Goal: Task Accomplishment & Management: Complete application form

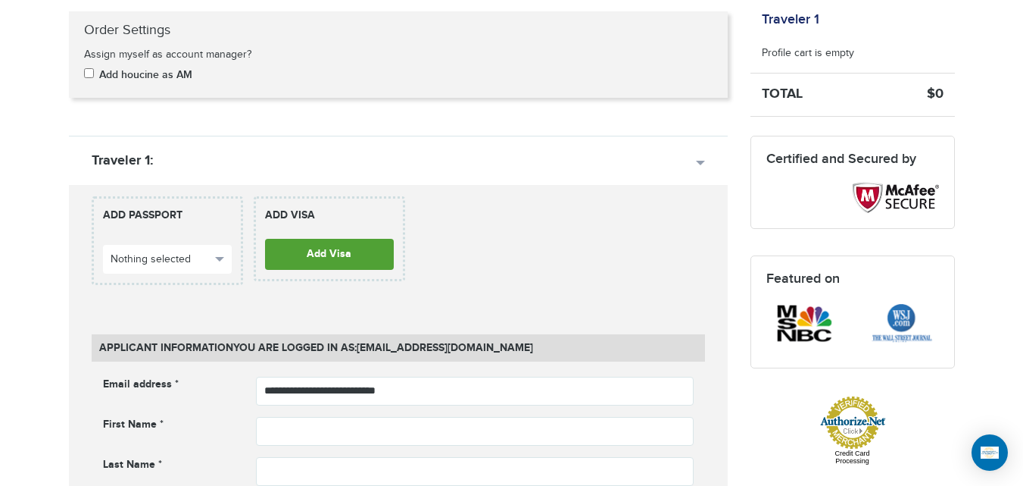
click at [339, 261] on link "Add Visa" at bounding box center [329, 254] width 129 height 31
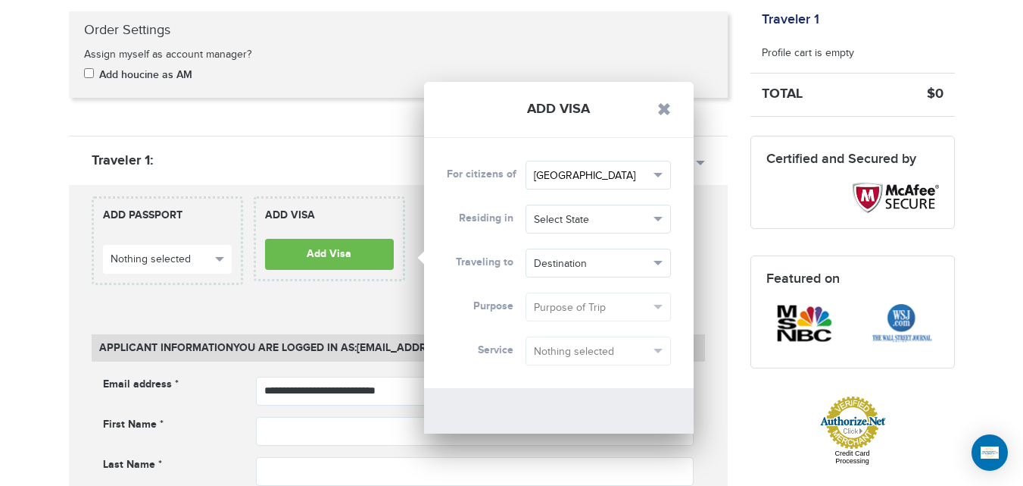
click at [610, 186] on button "[GEOGRAPHIC_DATA]" at bounding box center [598, 175] width 145 height 29
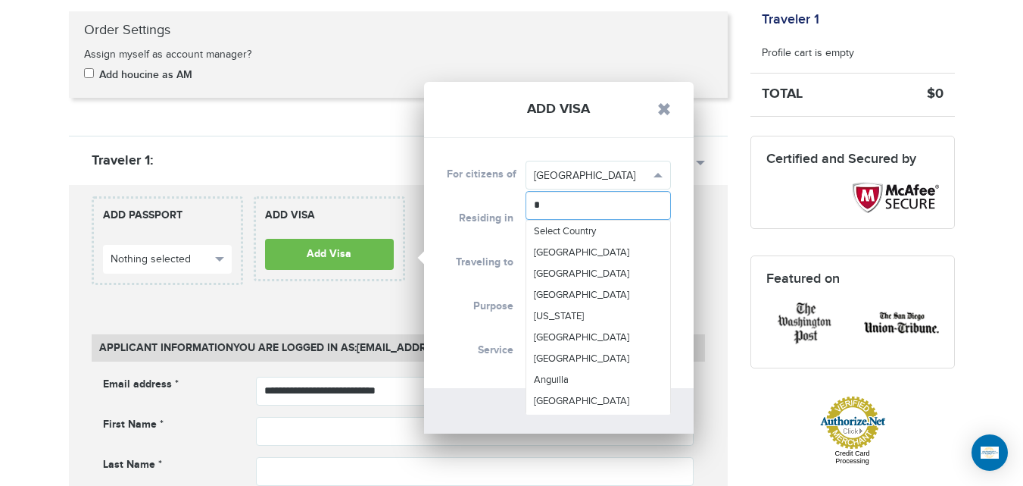
type input "**"
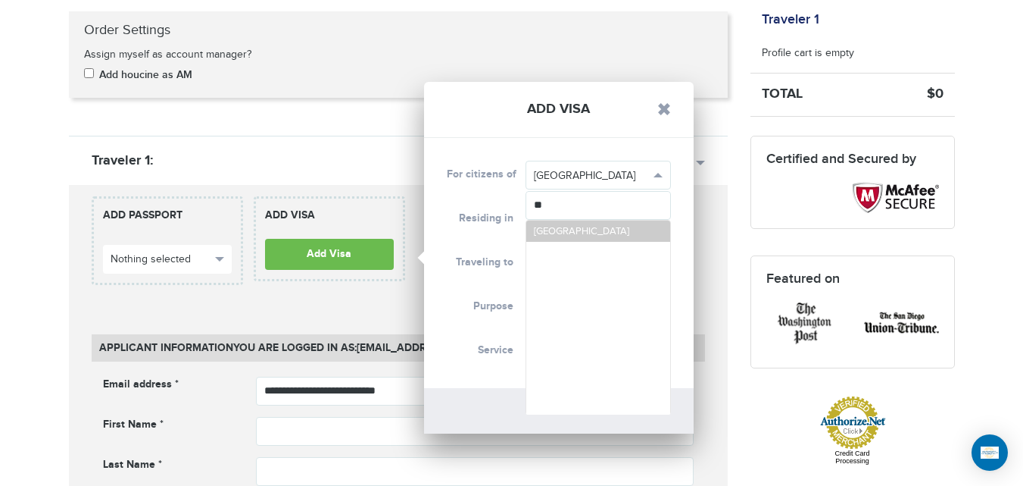
click at [590, 226] on link "[GEOGRAPHIC_DATA]" at bounding box center [599, 230] width 144 height 21
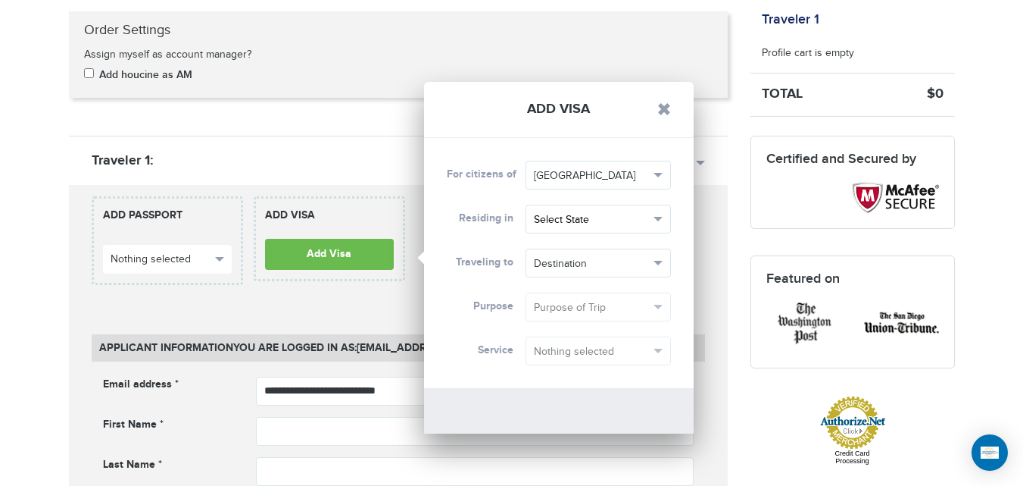
click at [592, 225] on span "Select State" at bounding box center [591, 219] width 115 height 15
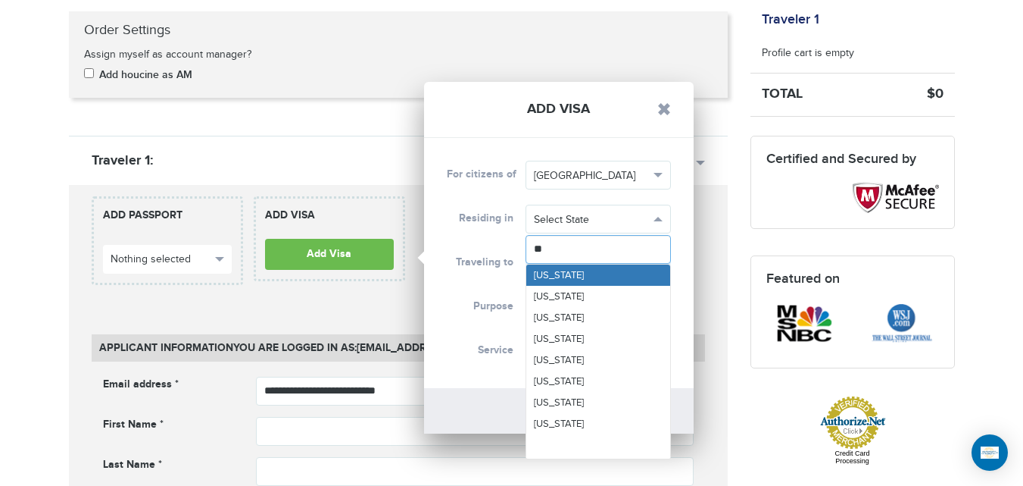
type input "***"
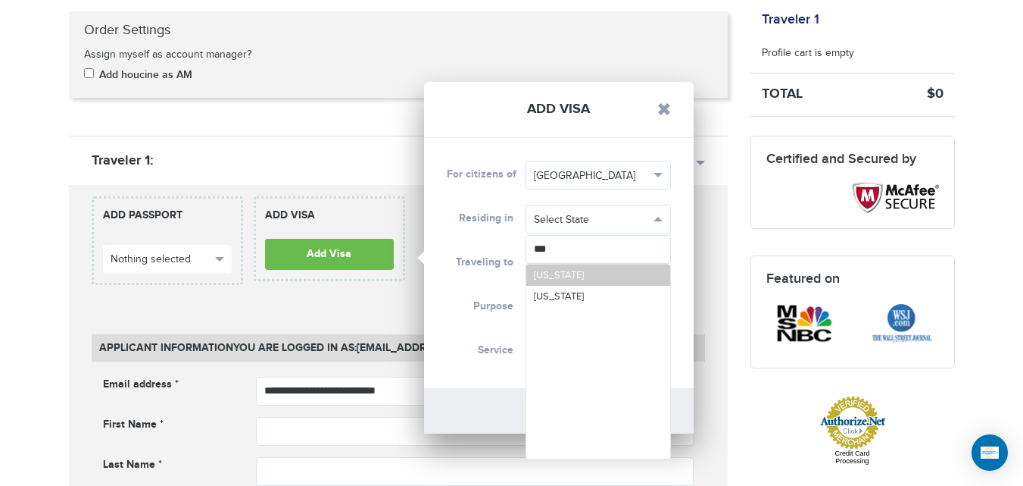
click at [584, 273] on span "[US_STATE]" at bounding box center [559, 275] width 50 height 12
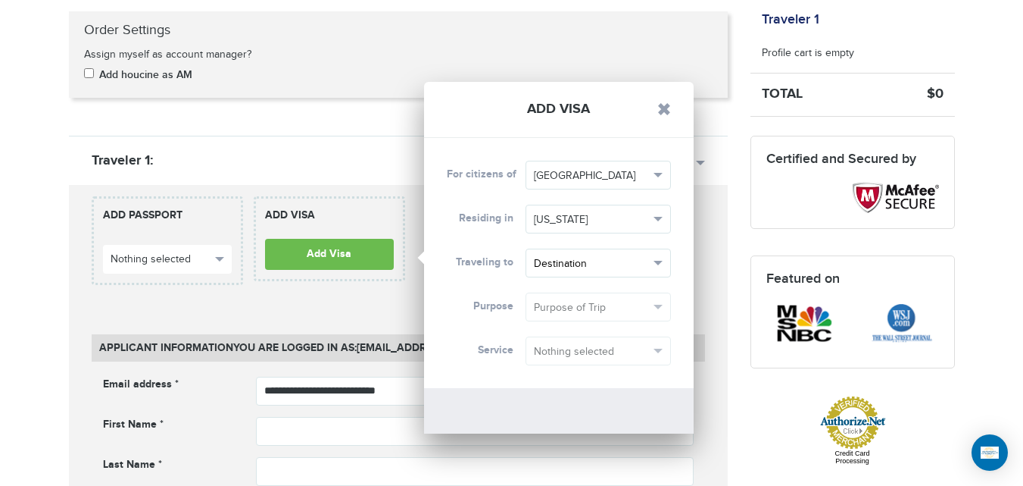
click at [596, 277] on button "Destination" at bounding box center [598, 262] width 145 height 29
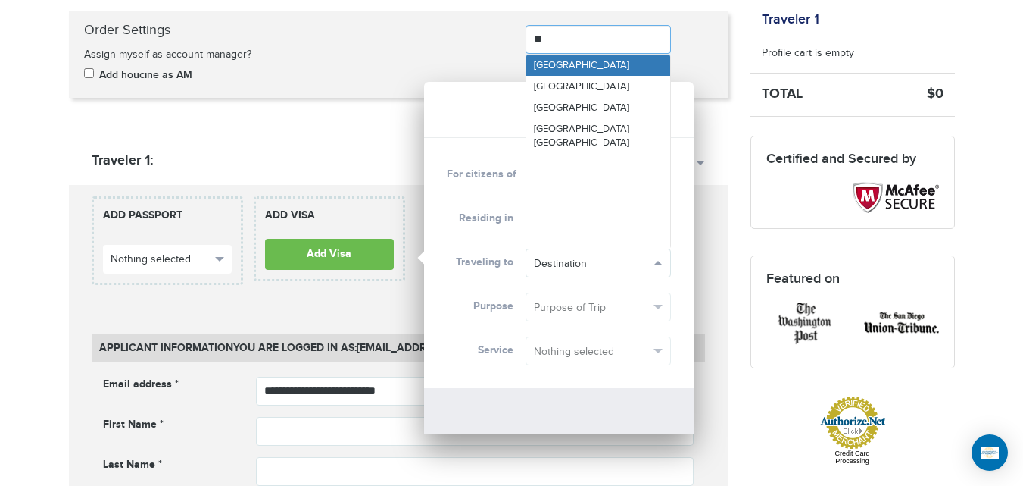
type input "***"
click at [578, 76] on link "[GEOGRAPHIC_DATA]" at bounding box center [599, 86] width 144 height 21
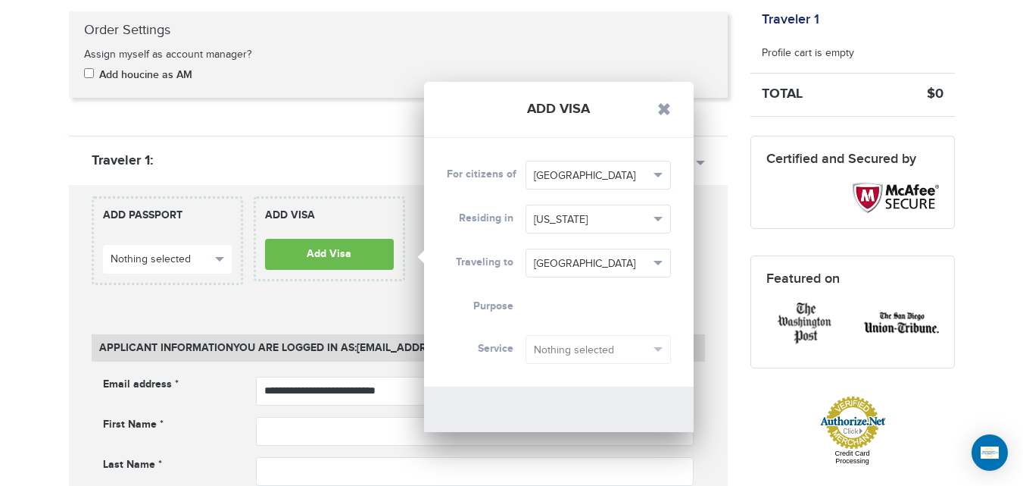
click at [579, 303] on div "Purpose Purpose of Trip Purpose of Trip" at bounding box center [559, 305] width 236 height 27
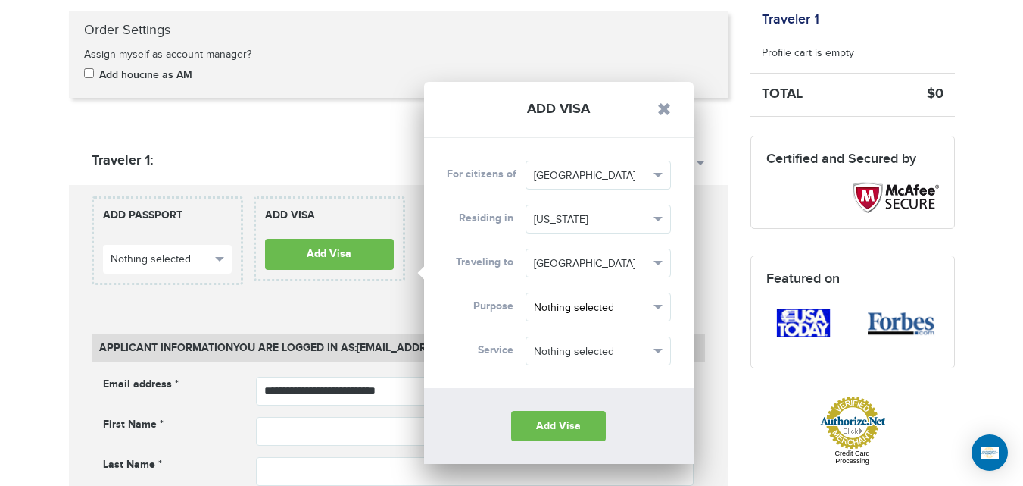
click at [585, 303] on span "Nothing selected" at bounding box center [591, 307] width 115 height 15
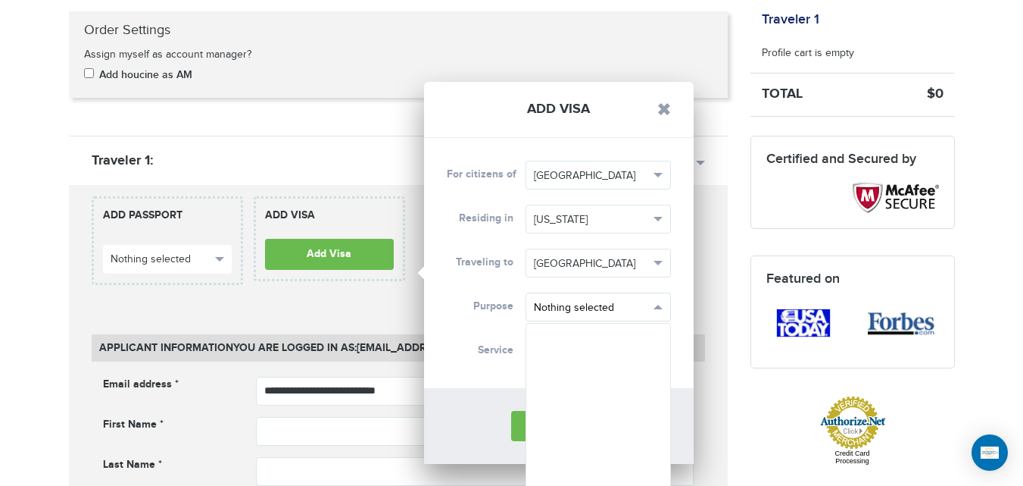
click at [662, 312] on button "Nothing selected" at bounding box center [598, 306] width 145 height 29
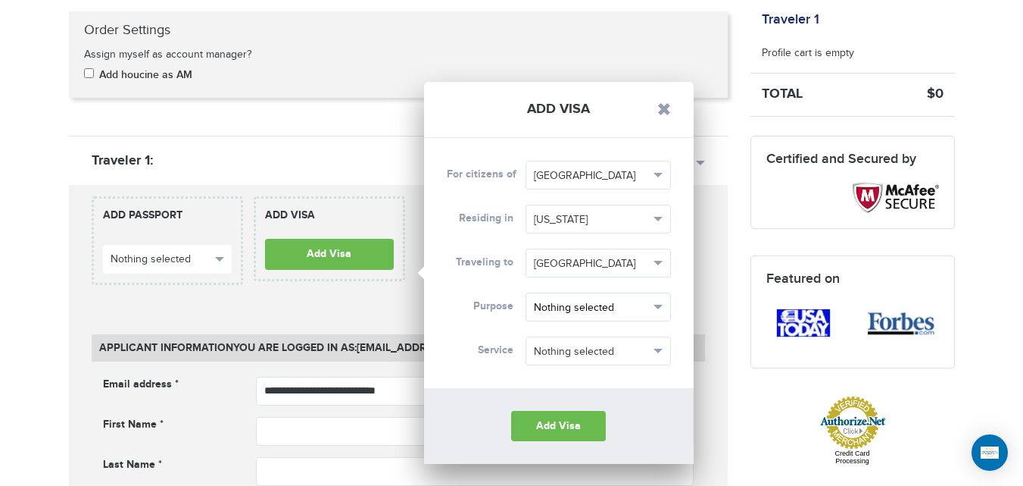
click at [657, 312] on button "Nothing selected" at bounding box center [598, 306] width 145 height 29
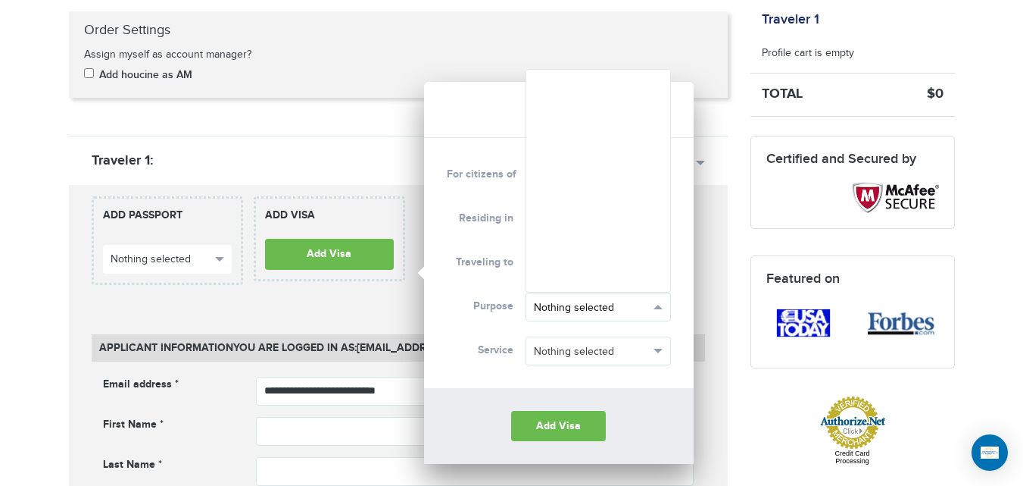
click at [657, 312] on button "Nothing selected" at bounding box center [598, 306] width 145 height 29
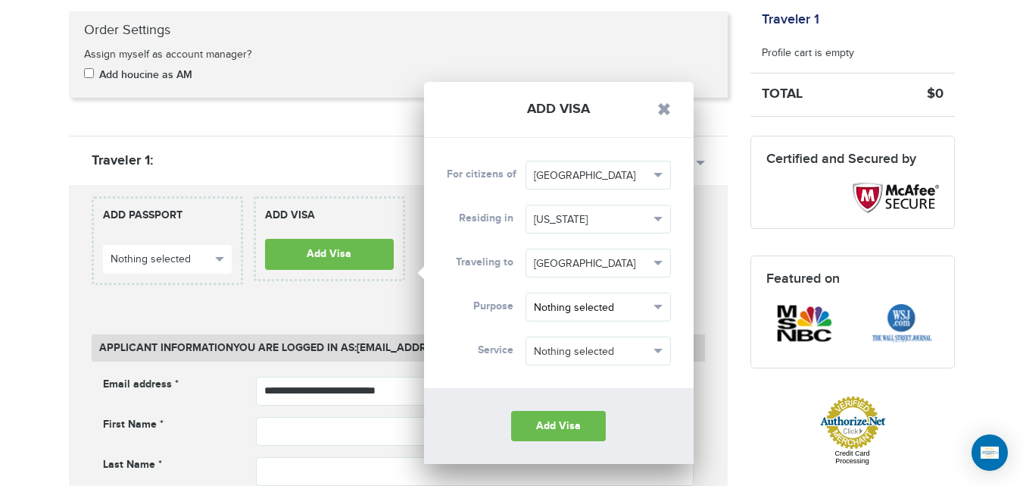
click at [657, 312] on button "Nothing selected" at bounding box center [598, 306] width 145 height 29
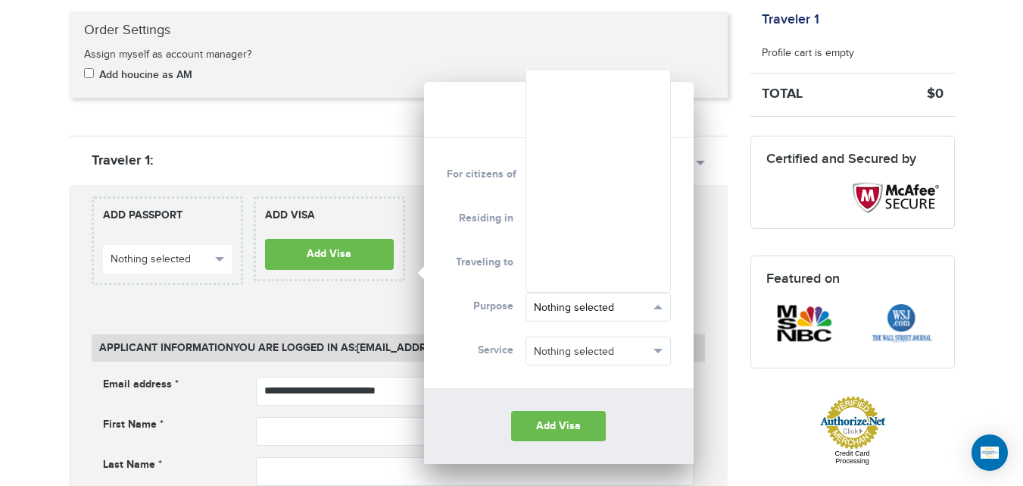
click at [657, 312] on button "Nothing selected" at bounding box center [598, 306] width 145 height 29
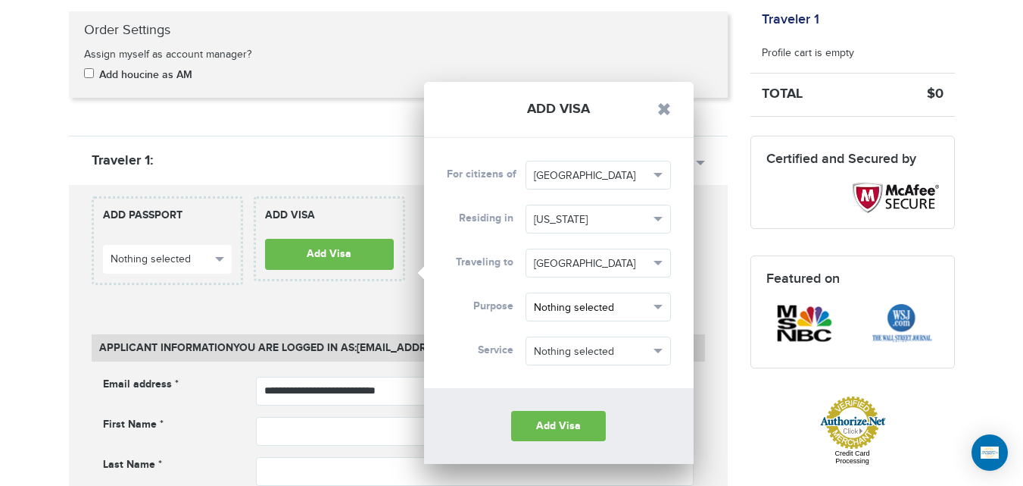
click at [657, 312] on button "Nothing selected" at bounding box center [598, 306] width 145 height 29
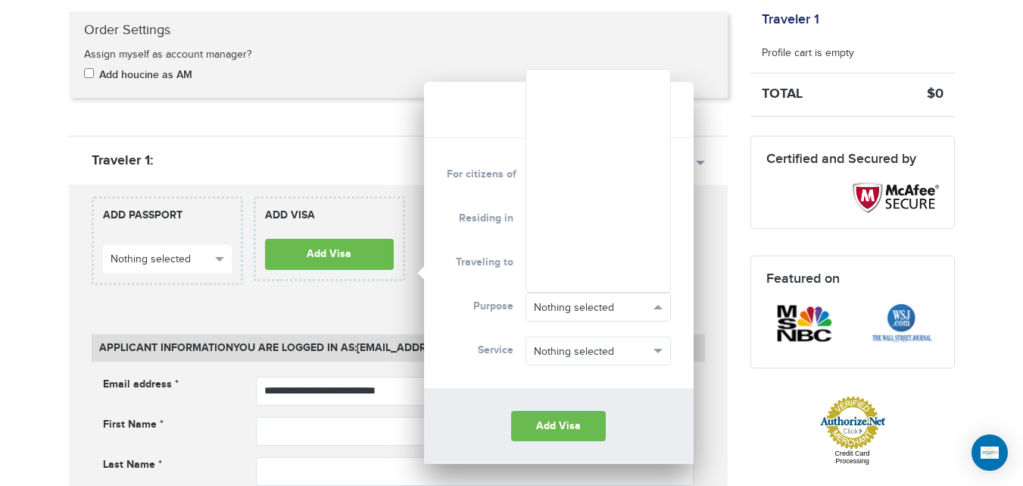
click at [630, 251] on ul at bounding box center [598, 180] width 145 height 223
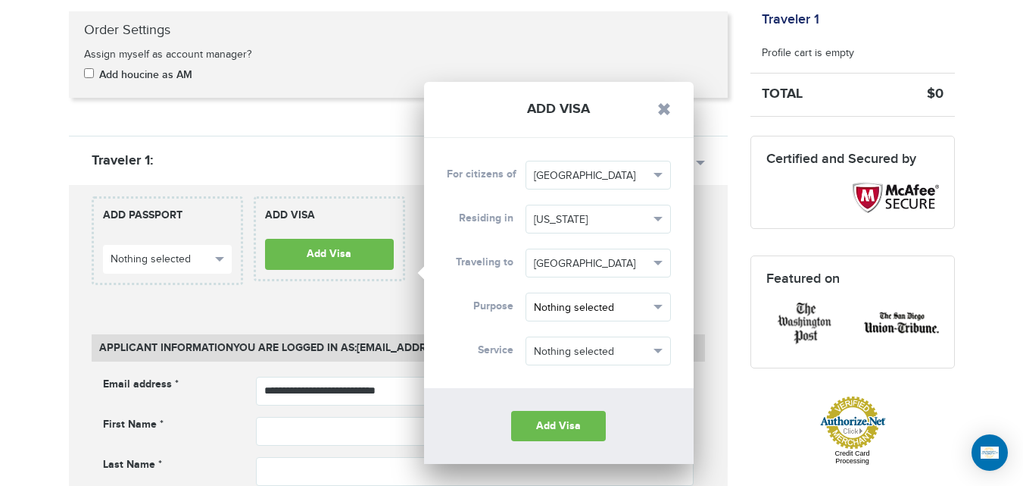
click at [637, 318] on button "Nothing selected" at bounding box center [598, 306] width 145 height 29
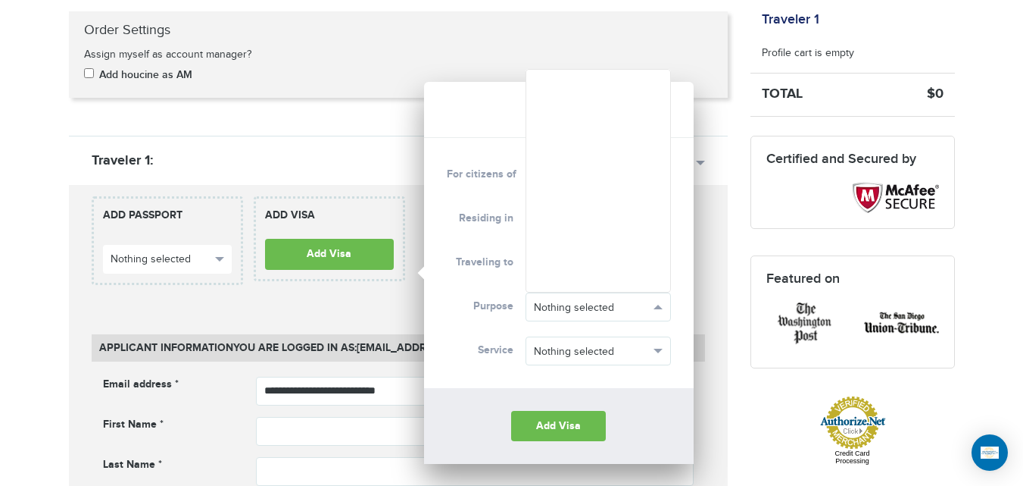
click at [635, 196] on ul at bounding box center [598, 180] width 145 height 223
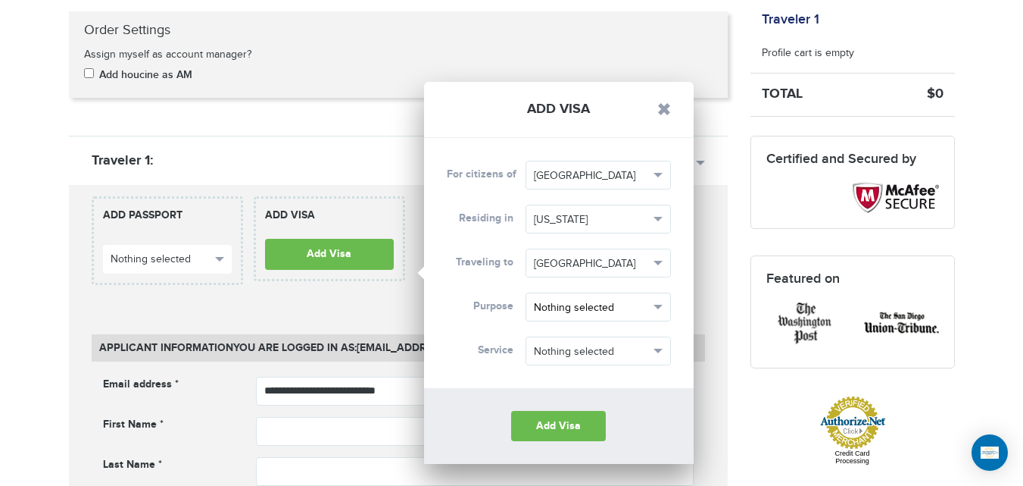
click at [598, 312] on span "Nothing selected" at bounding box center [591, 307] width 115 height 15
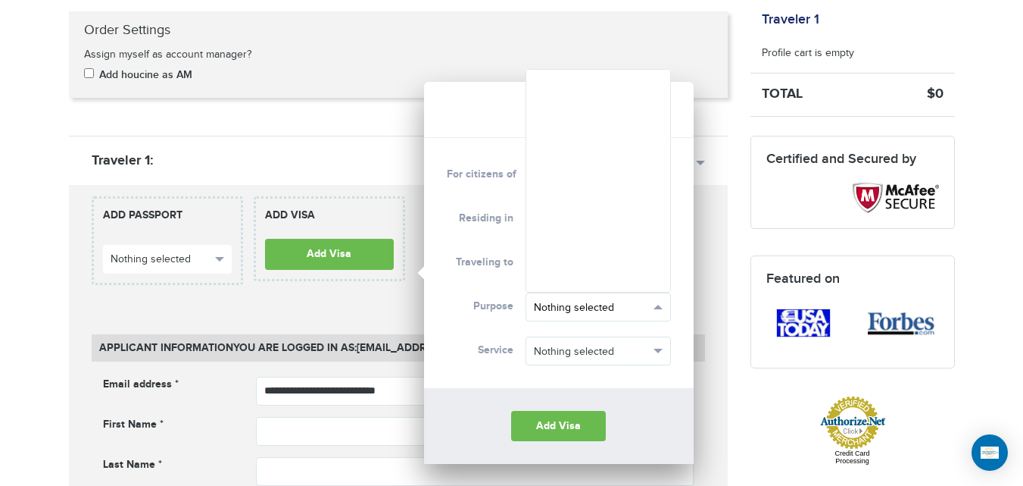
click at [598, 312] on span "Nothing selected" at bounding box center [591, 307] width 115 height 15
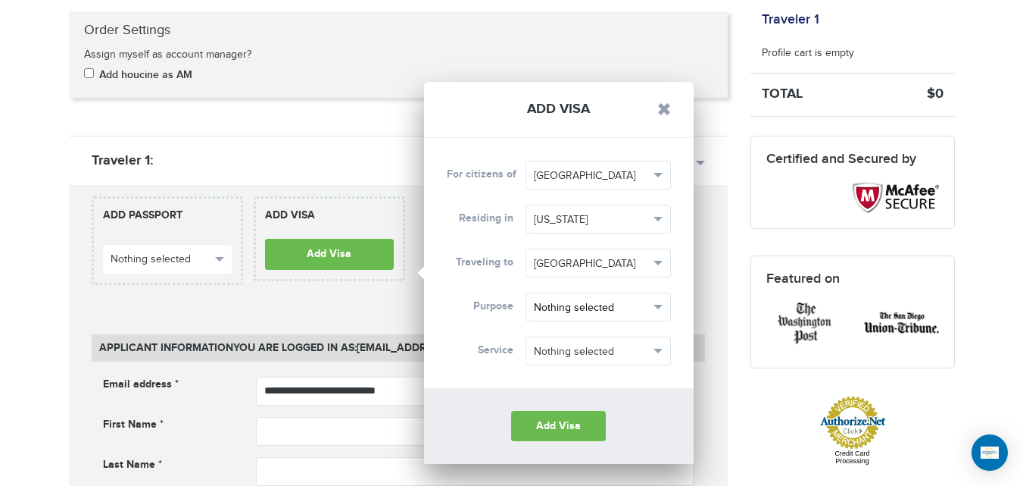
click at [631, 296] on button "Nothing selected" at bounding box center [598, 306] width 145 height 29
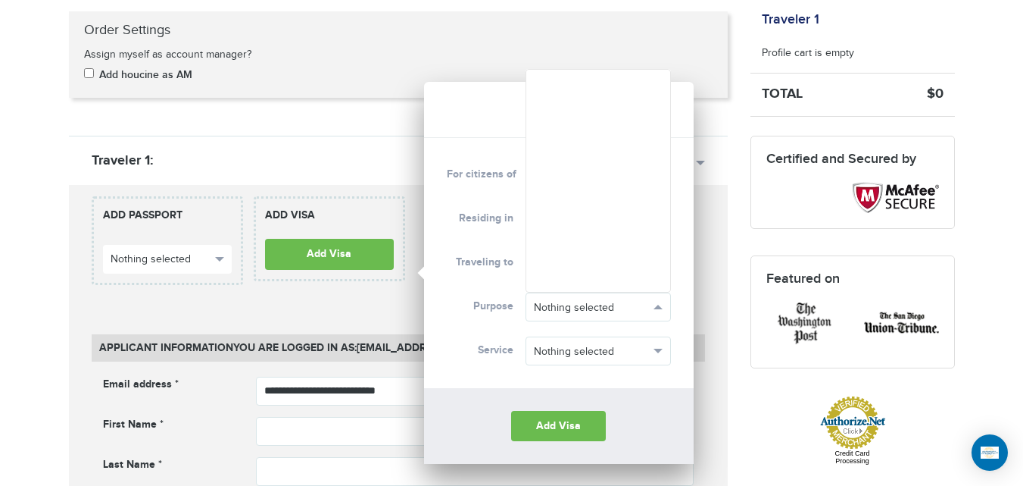
click at [631, 222] on ul at bounding box center [598, 180] width 145 height 223
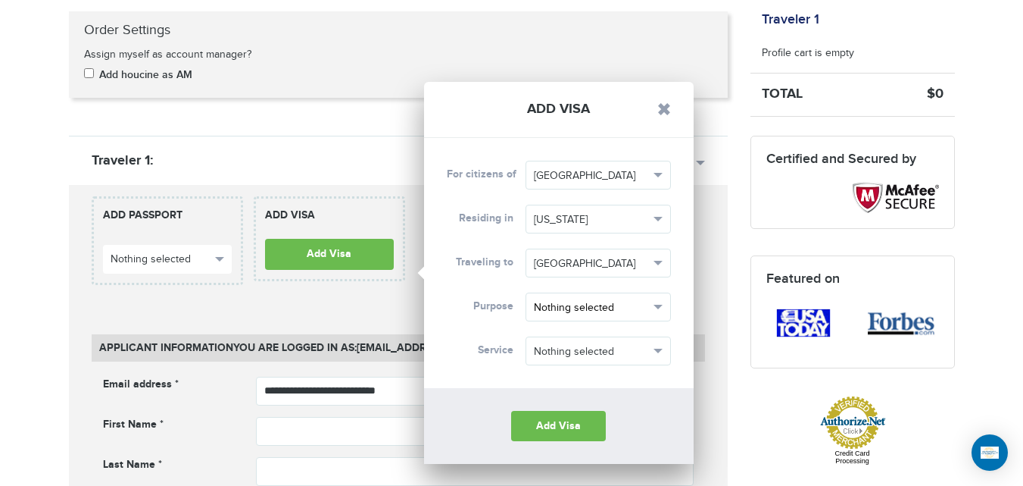
click at [630, 306] on span "Nothing selected" at bounding box center [591, 307] width 115 height 15
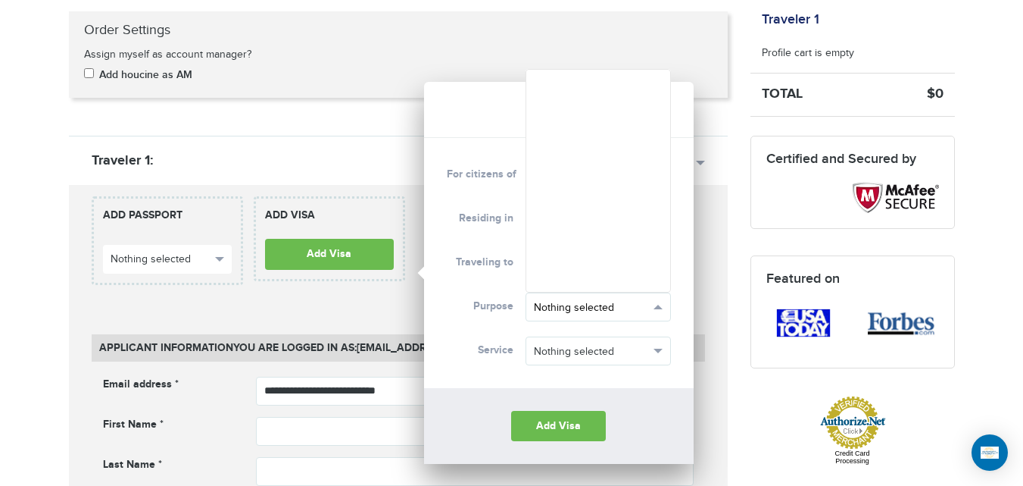
click at [630, 306] on span "Nothing selected" at bounding box center [591, 307] width 115 height 15
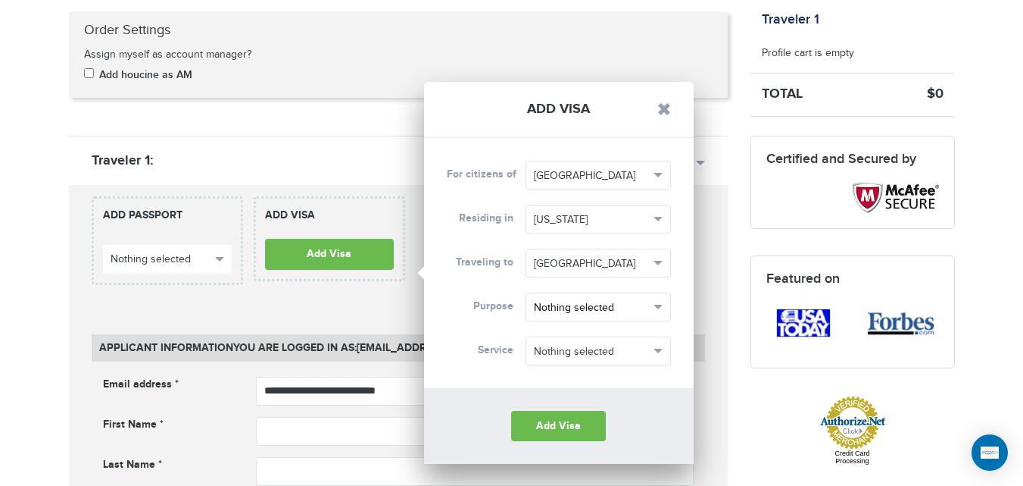
click at [630, 306] on span "Nothing selected" at bounding box center [591, 307] width 115 height 15
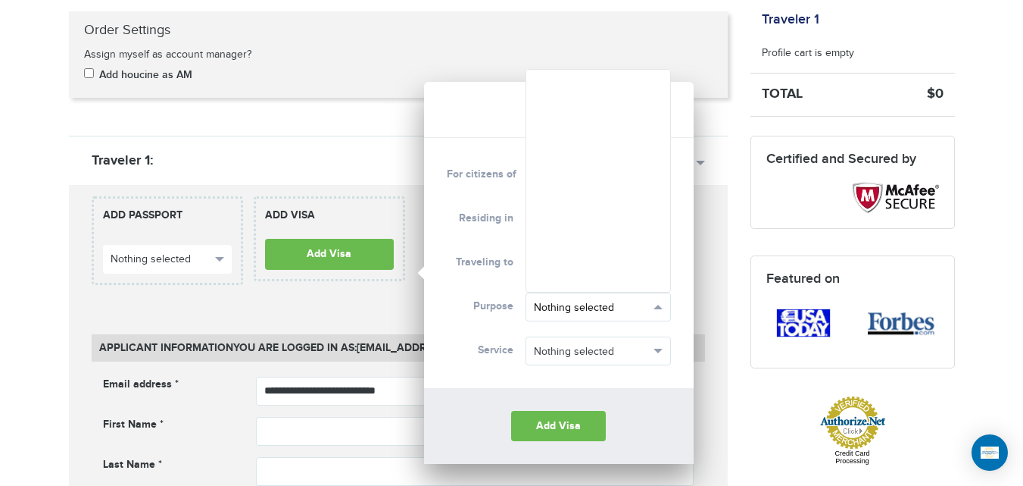
click at [630, 306] on span "Nothing selected" at bounding box center [591, 307] width 115 height 15
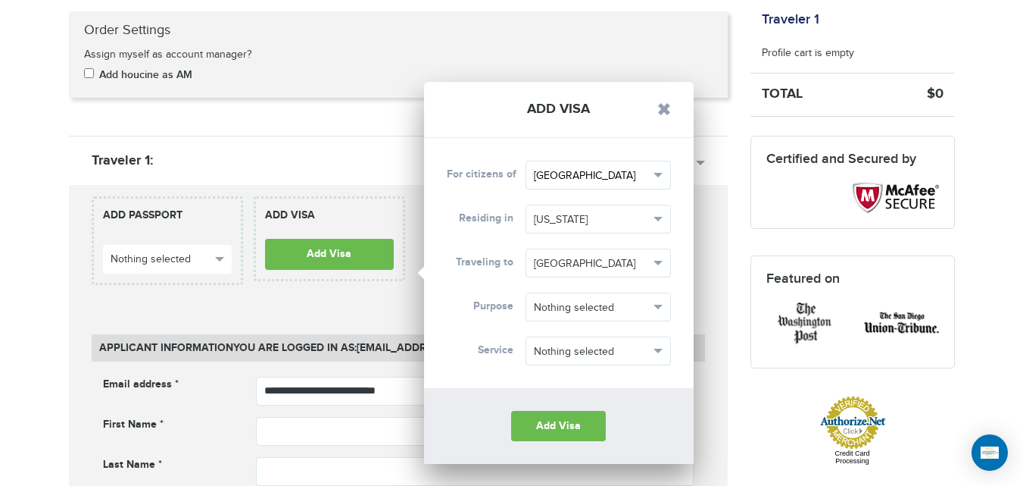
click at [625, 181] on span "[GEOGRAPHIC_DATA]" at bounding box center [591, 175] width 115 height 15
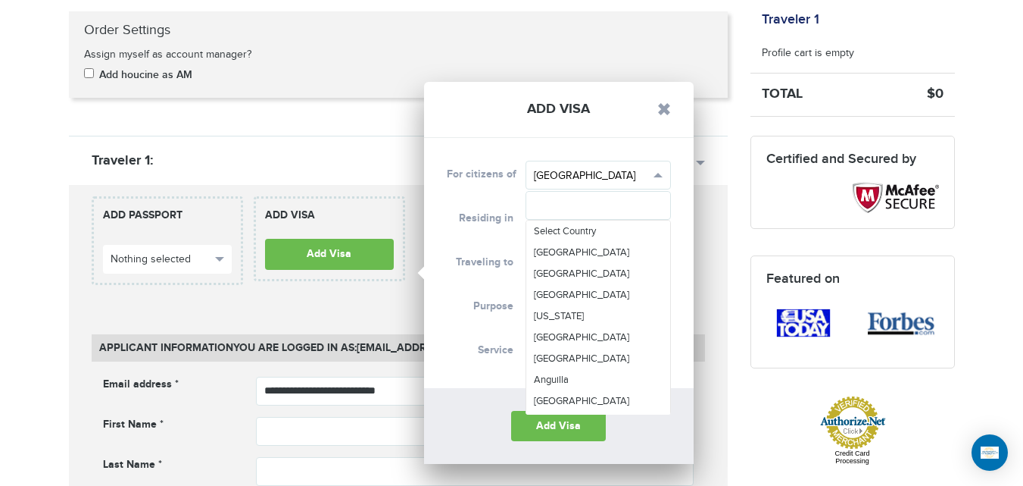
click at [625, 181] on span "[GEOGRAPHIC_DATA]" at bounding box center [591, 175] width 115 height 15
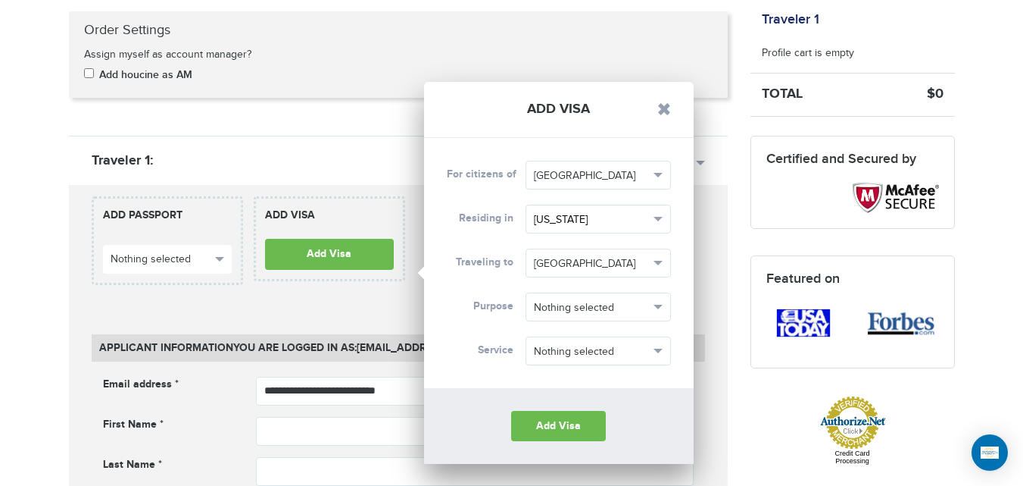
click at [623, 221] on span "[US_STATE]" at bounding box center [591, 219] width 115 height 15
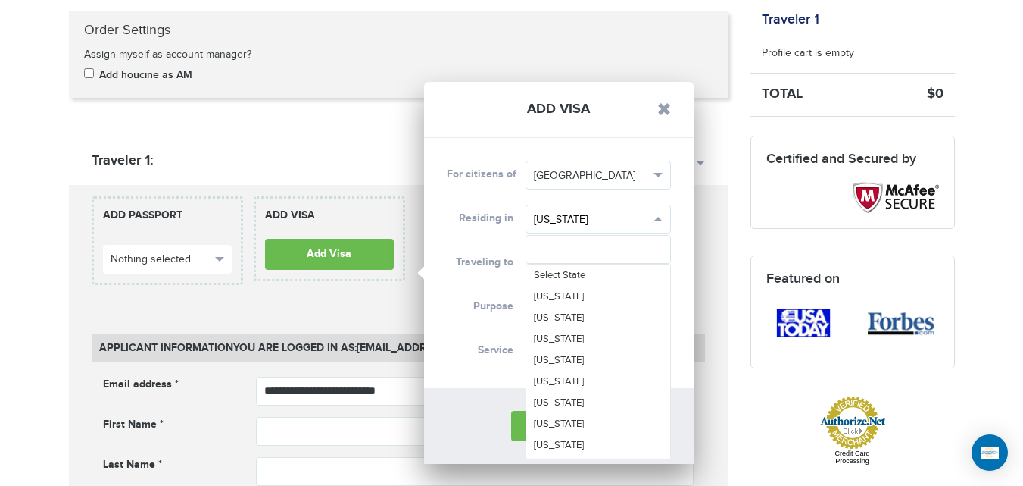
click at [623, 221] on span "[US_STATE]" at bounding box center [591, 219] width 115 height 15
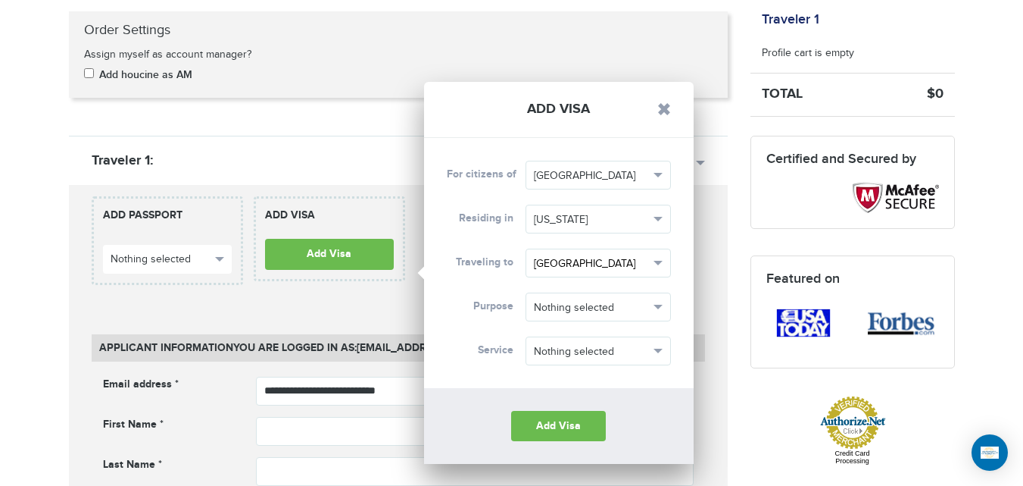
click at [615, 248] on button "[GEOGRAPHIC_DATA]" at bounding box center [598, 262] width 145 height 29
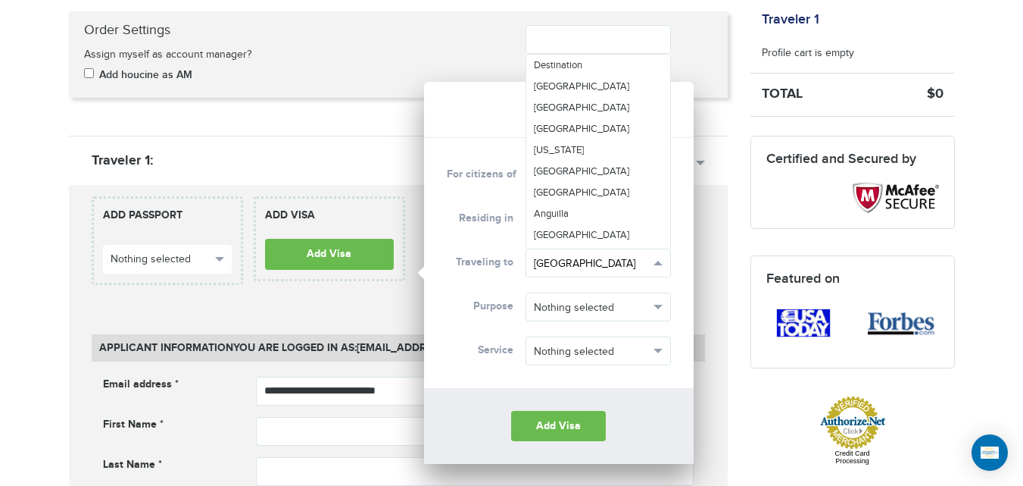
click at [615, 248] on button "[GEOGRAPHIC_DATA]" at bounding box center [598, 262] width 145 height 29
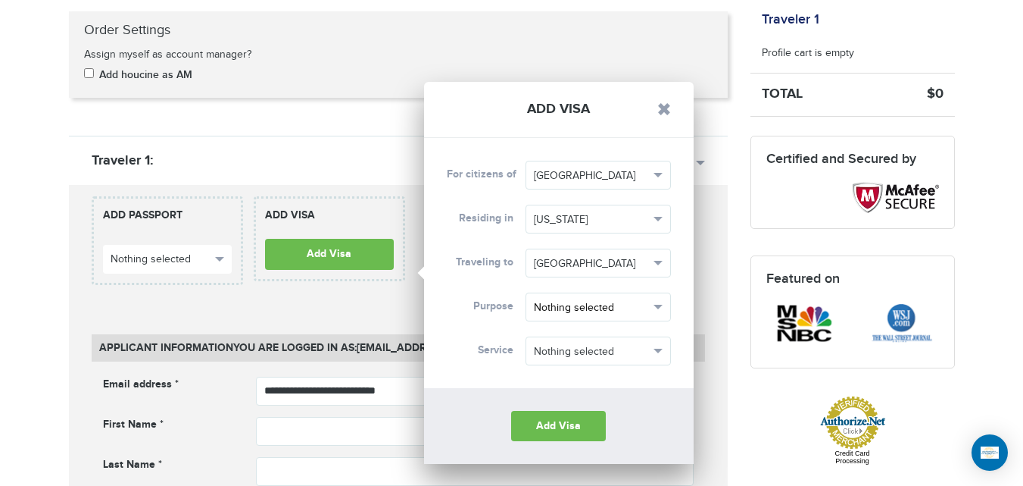
click at [602, 305] on span "Nothing selected" at bounding box center [591, 307] width 115 height 15
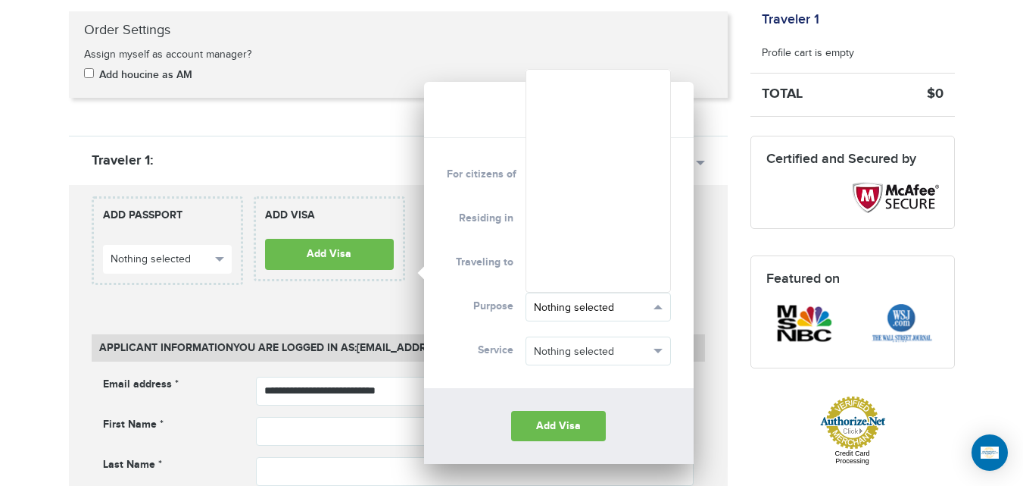
click at [602, 305] on span "Nothing selected" at bounding box center [591, 307] width 115 height 15
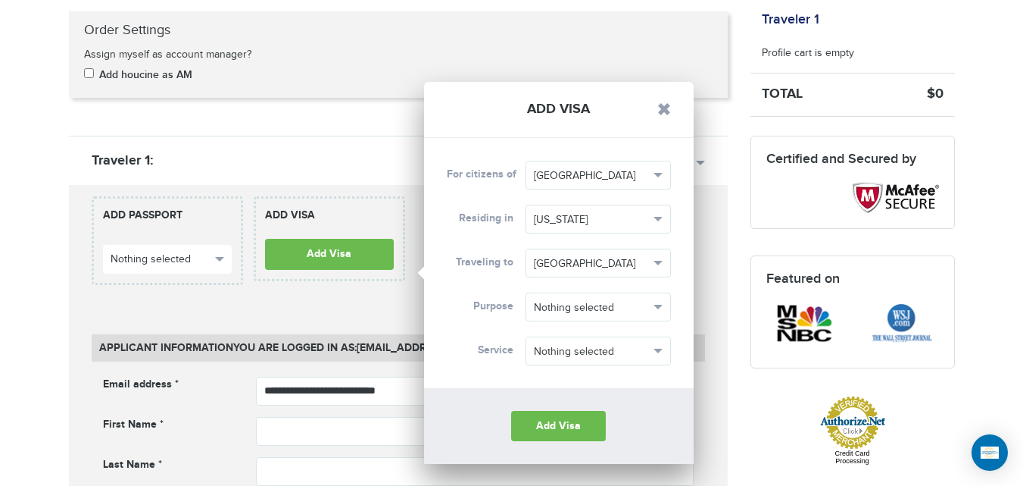
click at [580, 375] on div "**********" at bounding box center [559, 263] width 270 height 250
click at [592, 339] on button "Nothing selected" at bounding box center [598, 350] width 145 height 29
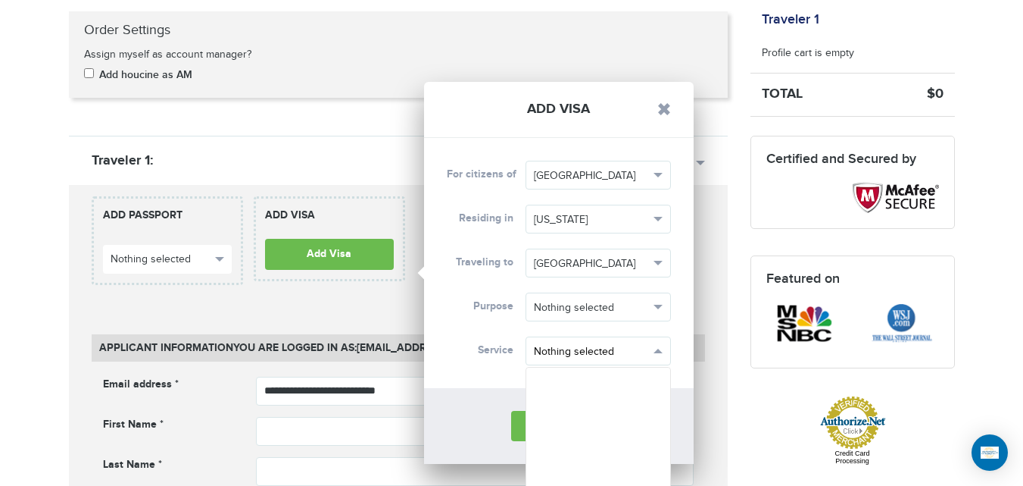
click at [592, 339] on button "Nothing selected" at bounding box center [598, 350] width 145 height 29
